Goal: Check status: Check status

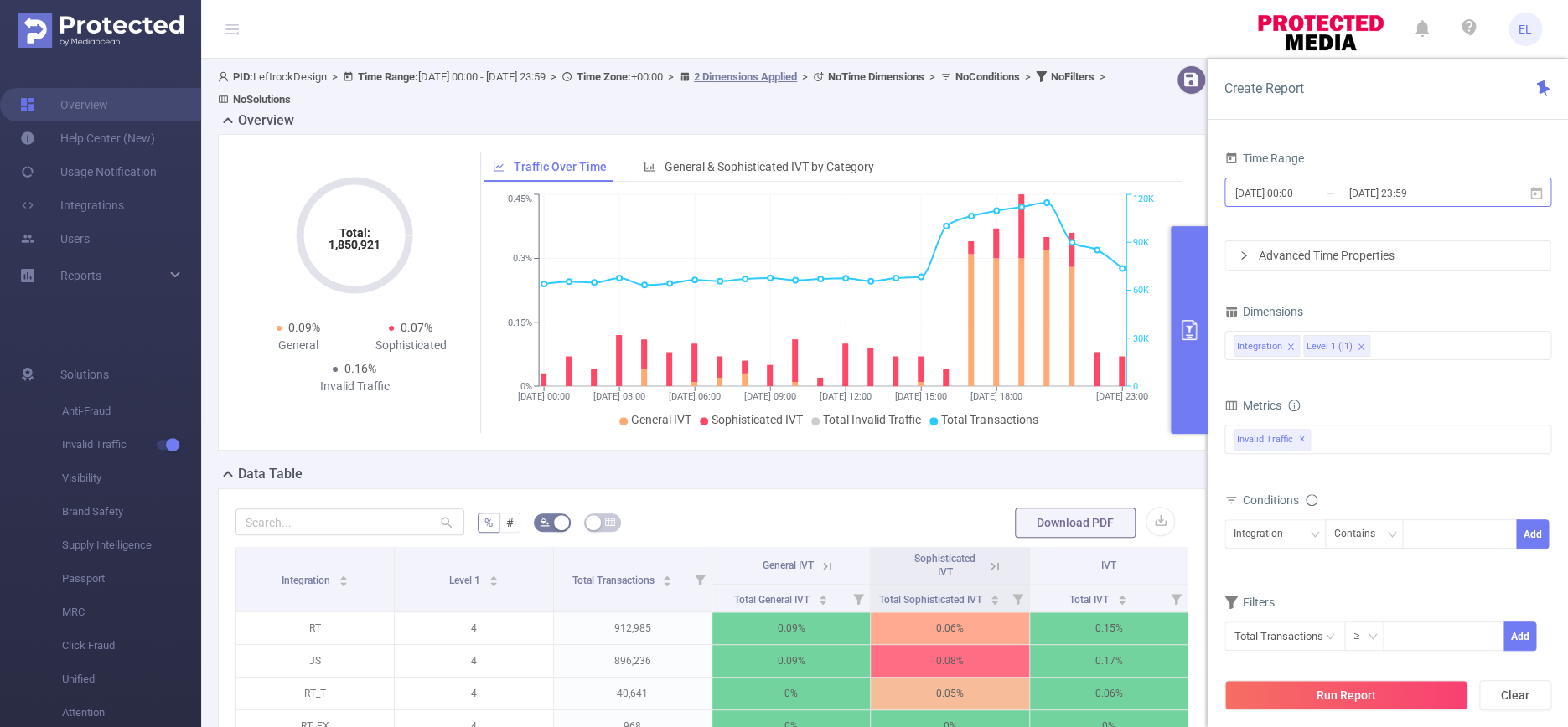
click at [1381, 198] on input "[DATE] 23:59" at bounding box center [1414, 193] width 136 height 22
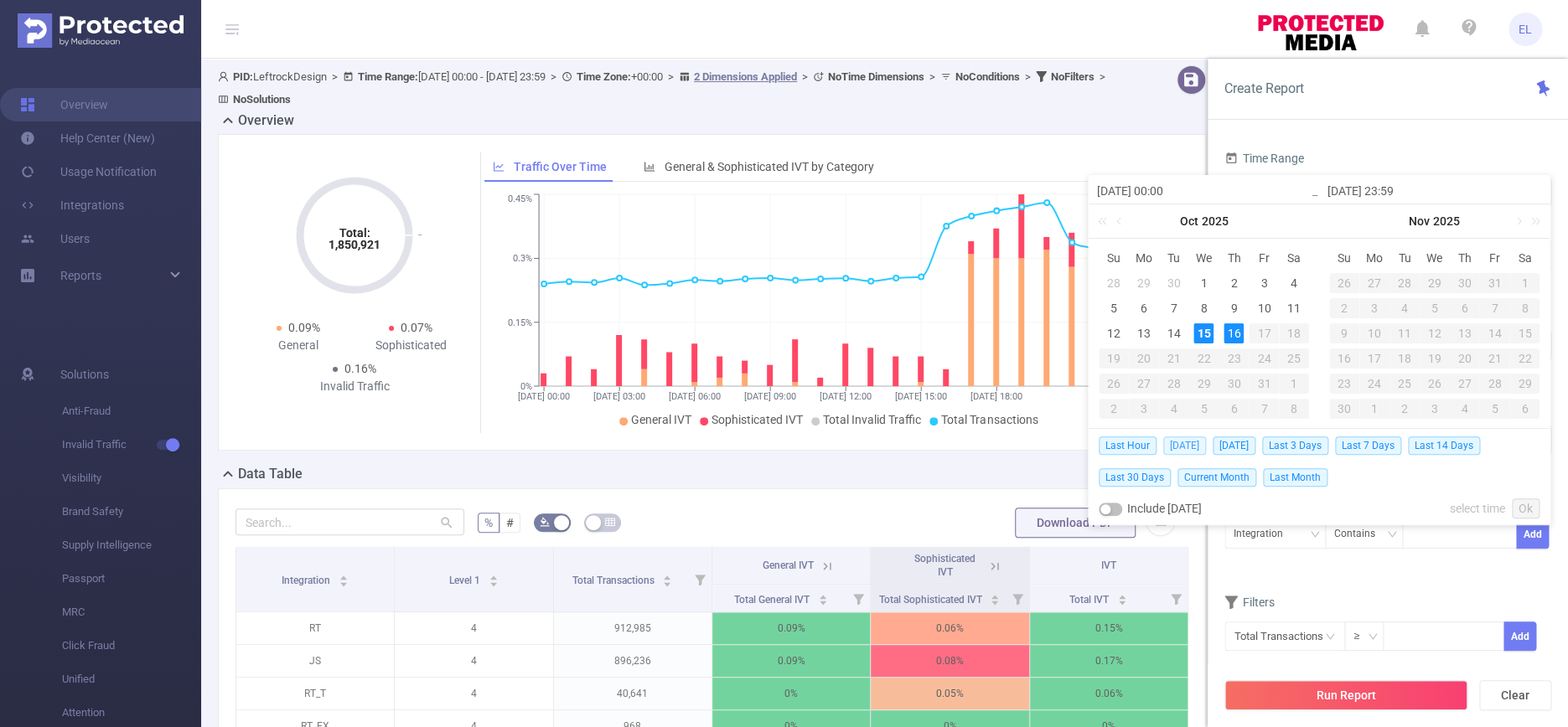
click at [1184, 440] on span "Today" at bounding box center [1185, 446] width 43 height 19
type input "2025-10-15 00:00"
type input "2025-10-15 23:59"
click at [1184, 440] on div "Total: 1,850,921 Total: 1,850,921 0.09% General 0.07% Sophisticated 0.16% Inval…" at bounding box center [712, 292] width 988 height 317
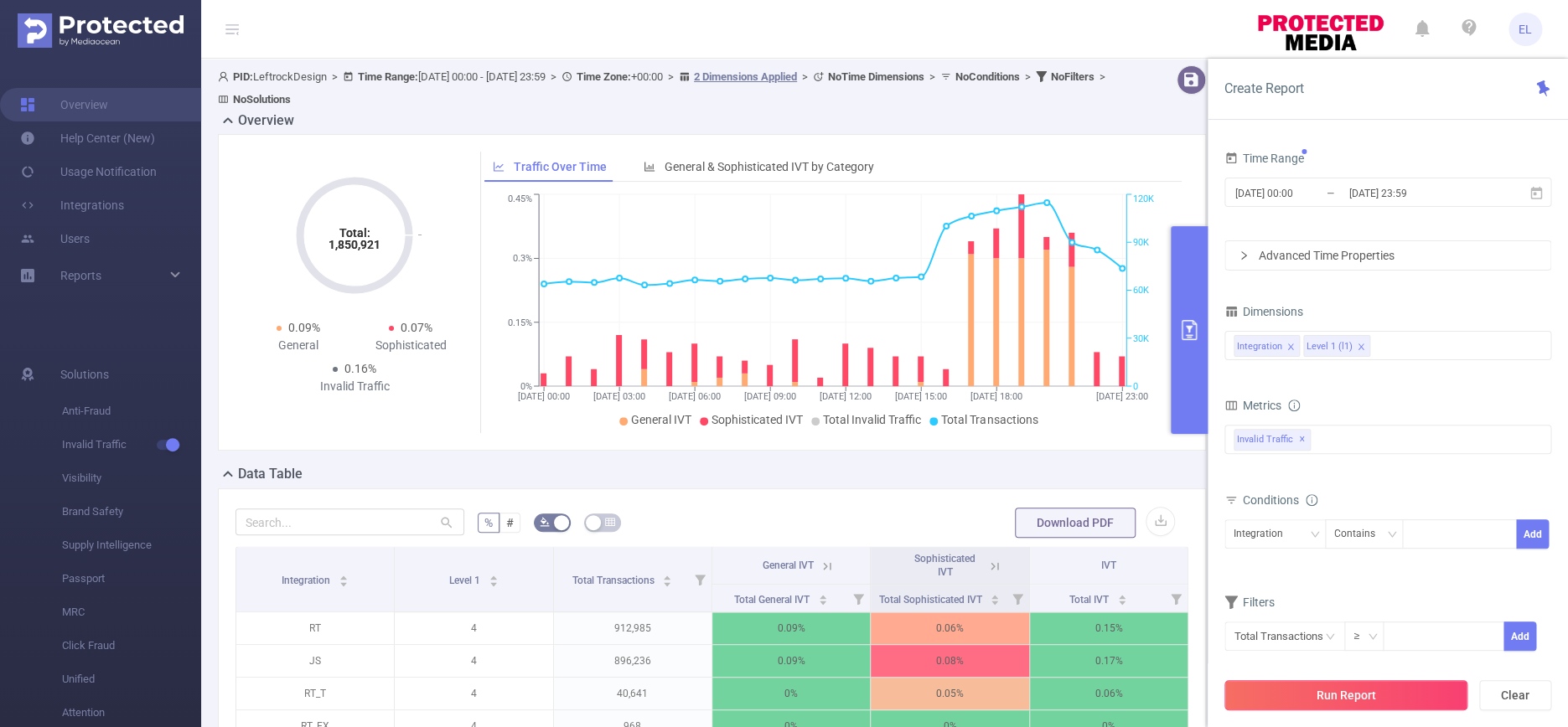
click at [1350, 690] on button "Run Report" at bounding box center [1346, 695] width 243 height 30
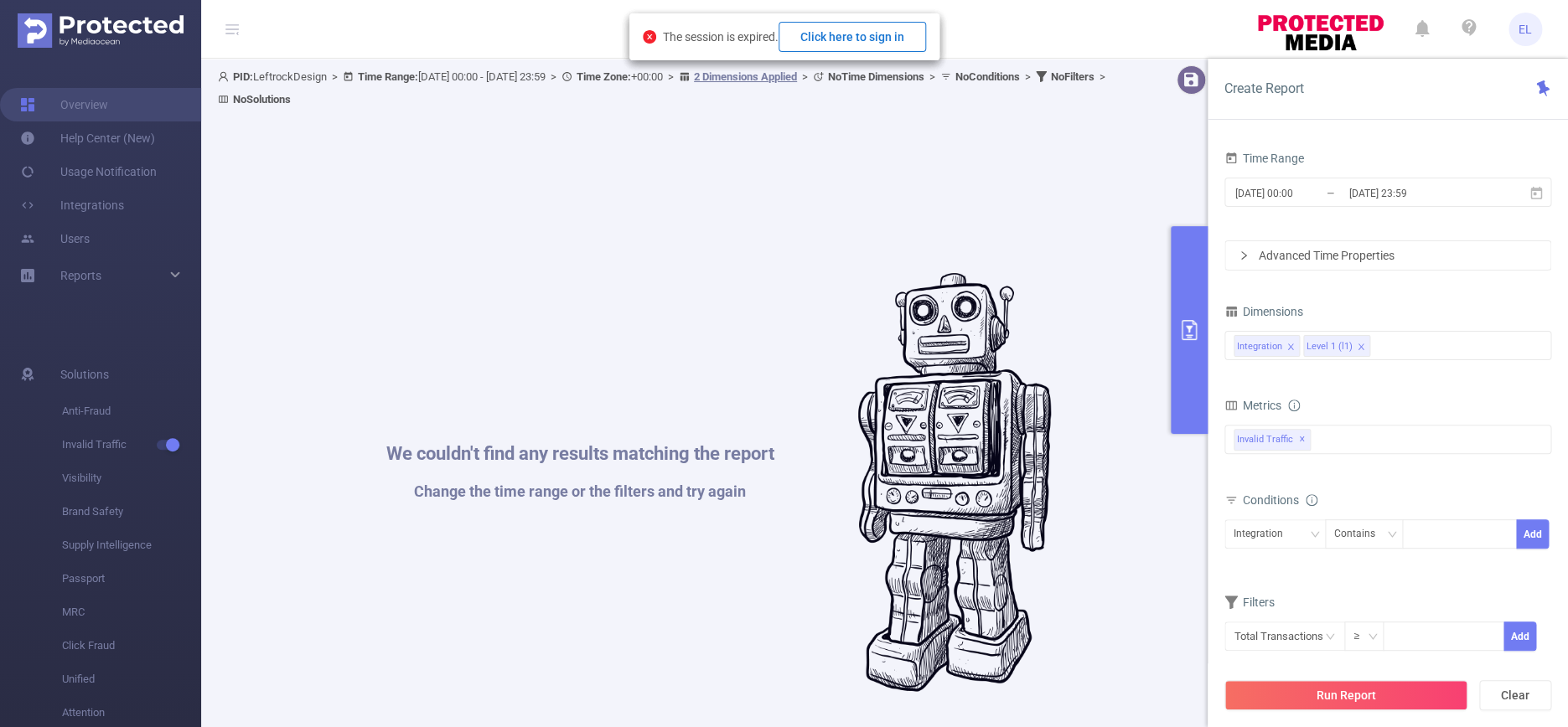
click at [853, 47] on button "Click here to sign in" at bounding box center [852, 37] width 147 height 30
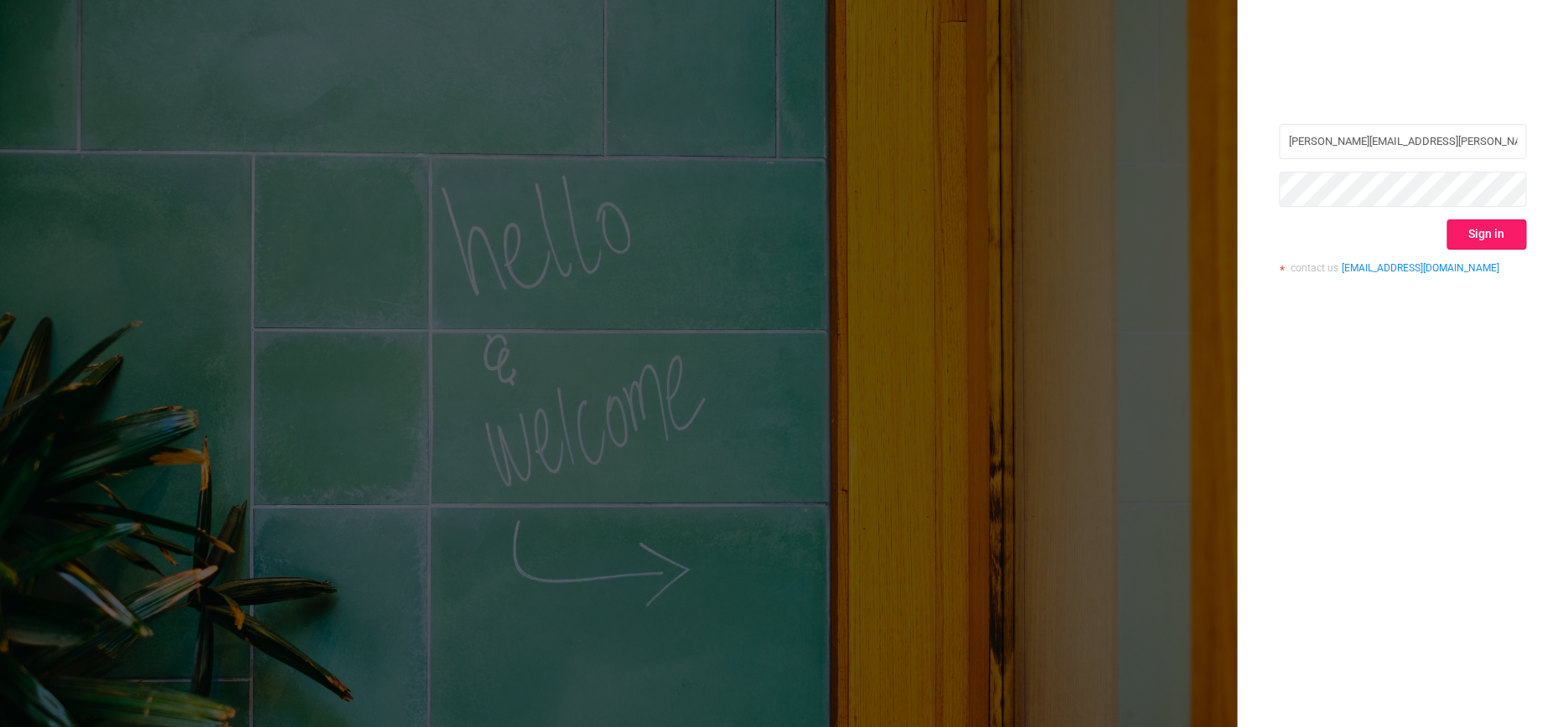
click at [1463, 245] on button "Sign in" at bounding box center [1486, 234] width 80 height 30
